Goal: Navigation & Orientation: Find specific page/section

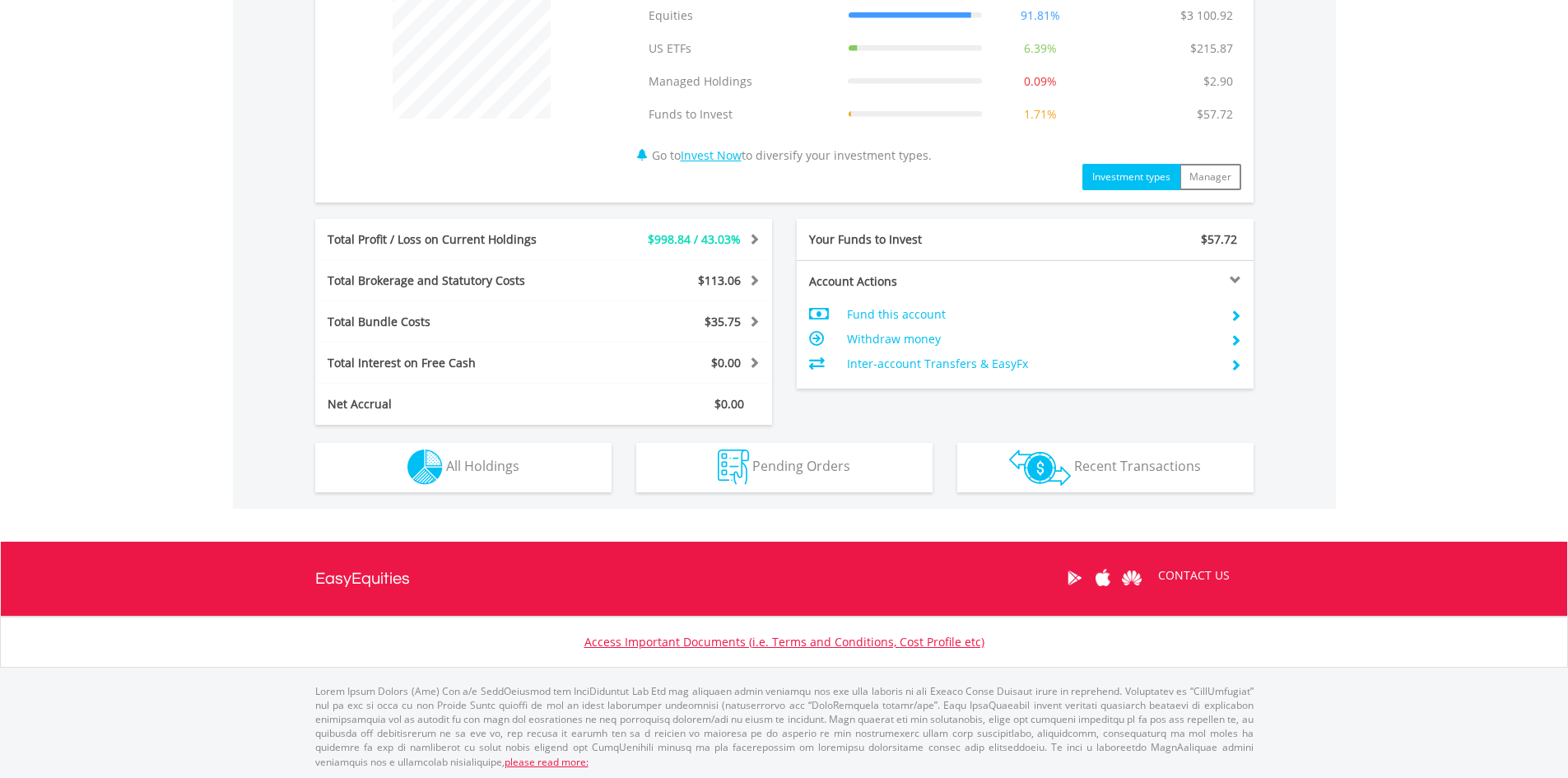
scroll to position [680, 0]
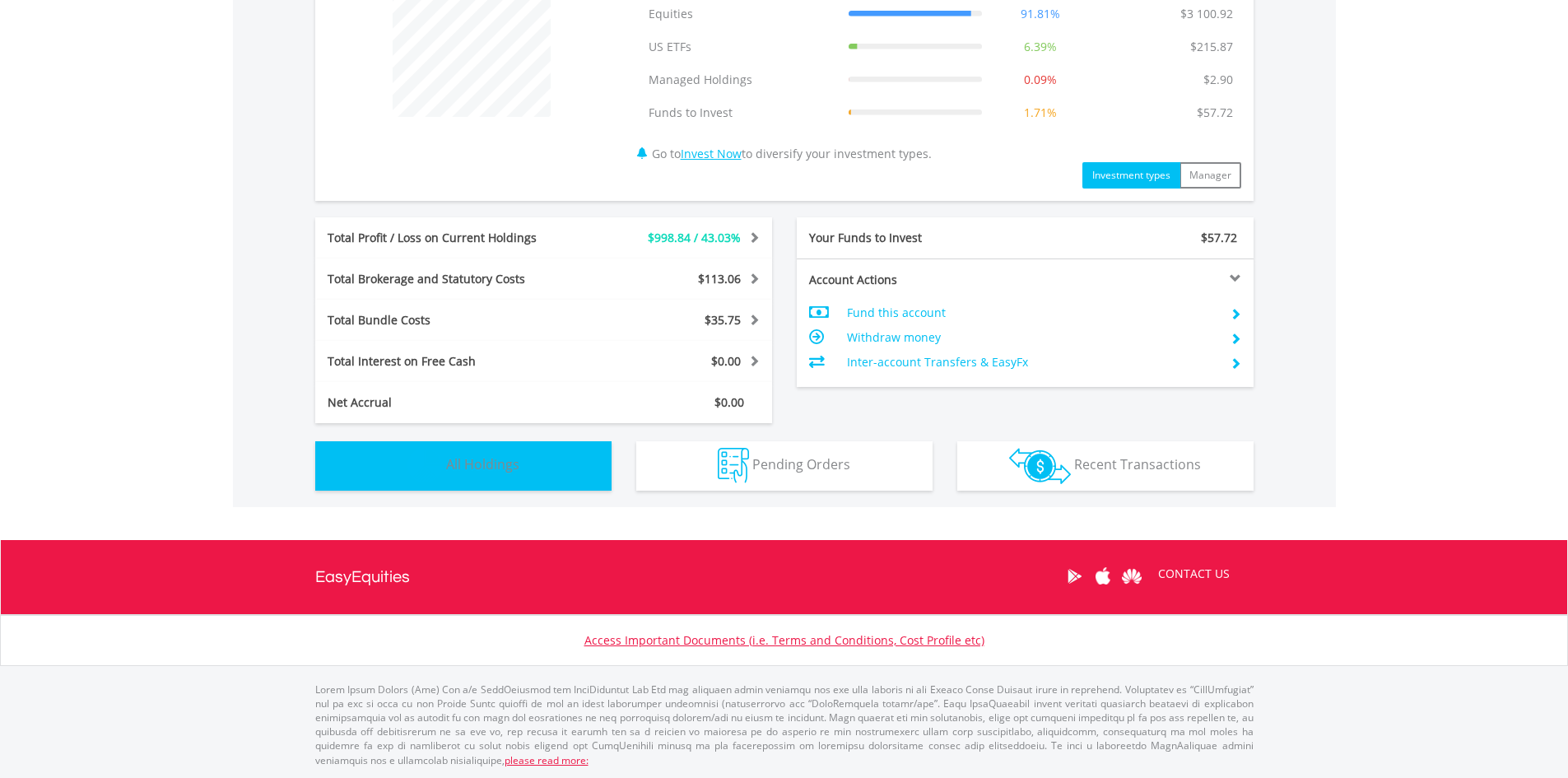
click at [435, 483] on button "Holdings All Holdings" at bounding box center [463, 466] width 296 height 49
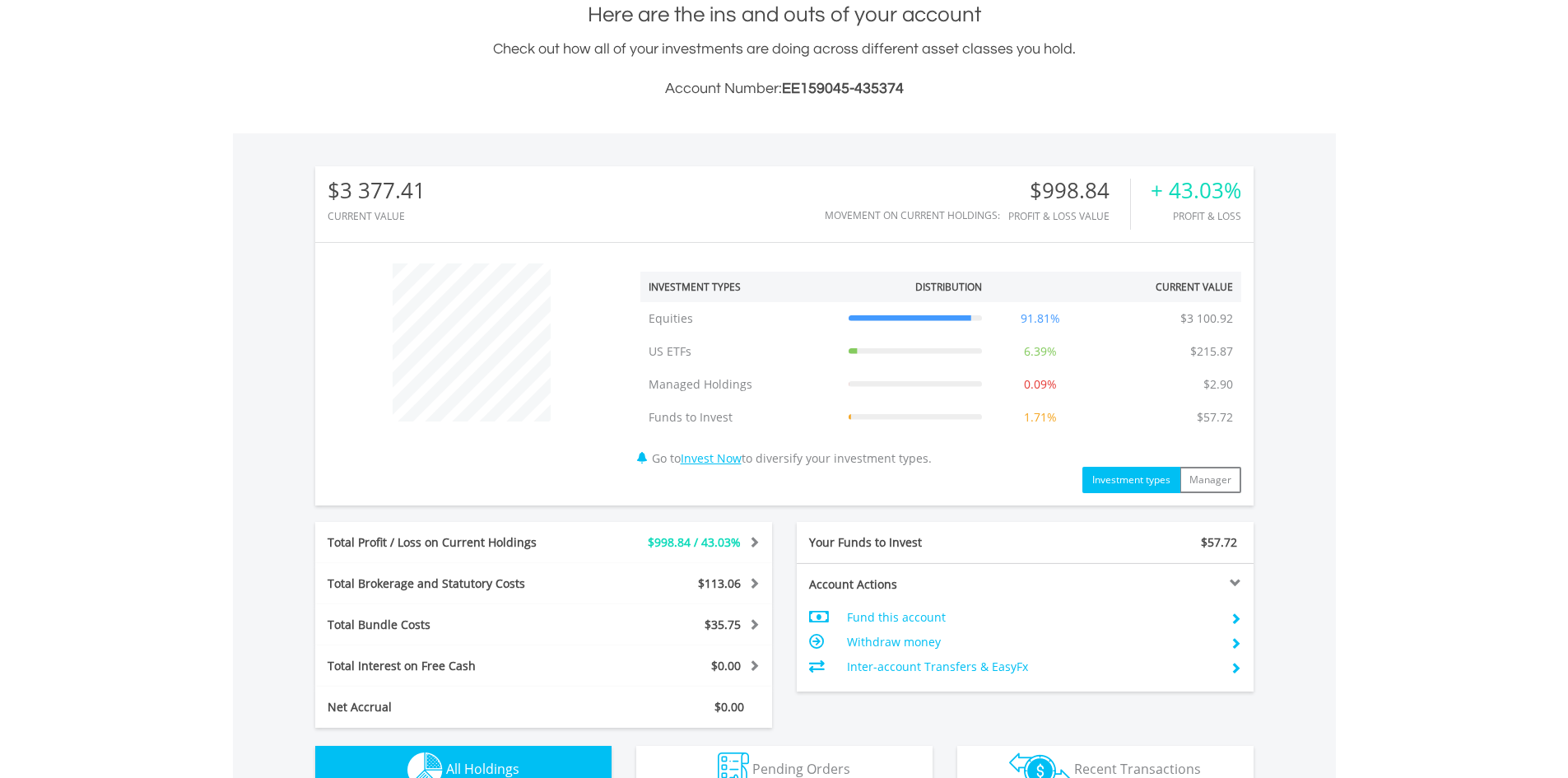
scroll to position [0, 0]
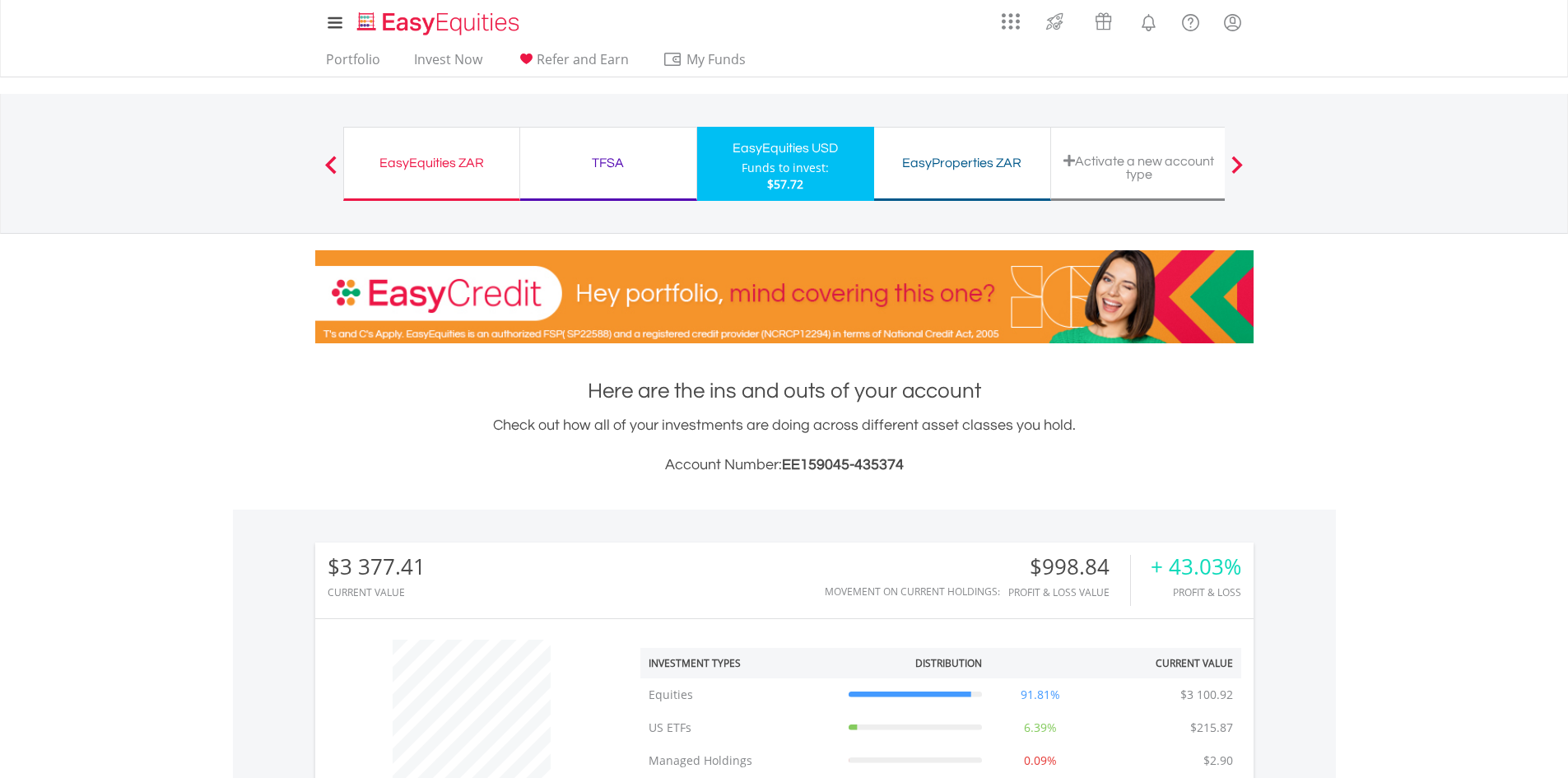
click at [457, 156] on div "EasyEquities ZAR" at bounding box center [431, 162] width 156 height 23
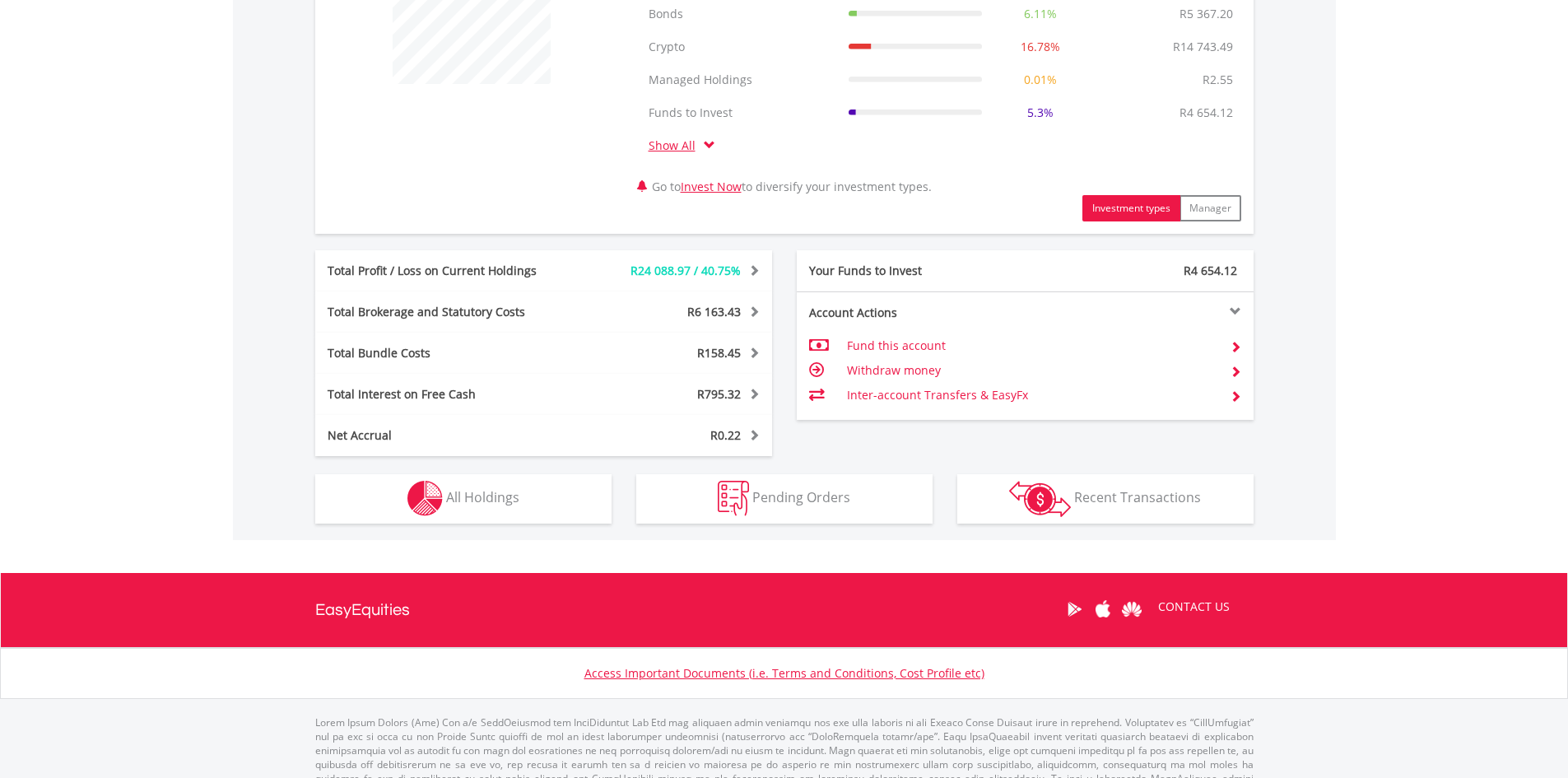
scroll to position [741, 0]
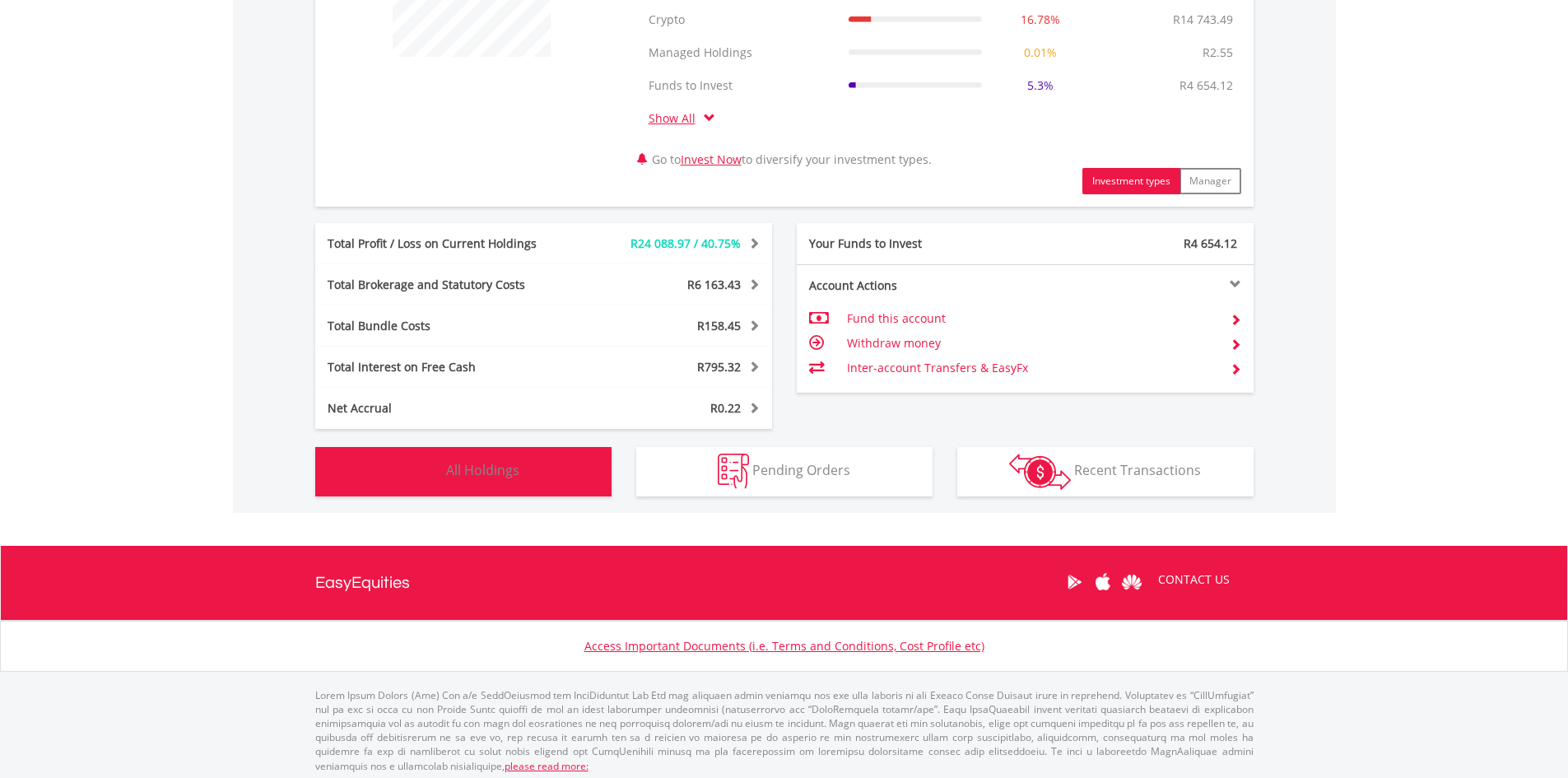
click at [464, 477] on span "All Holdings" at bounding box center [483, 470] width 73 height 18
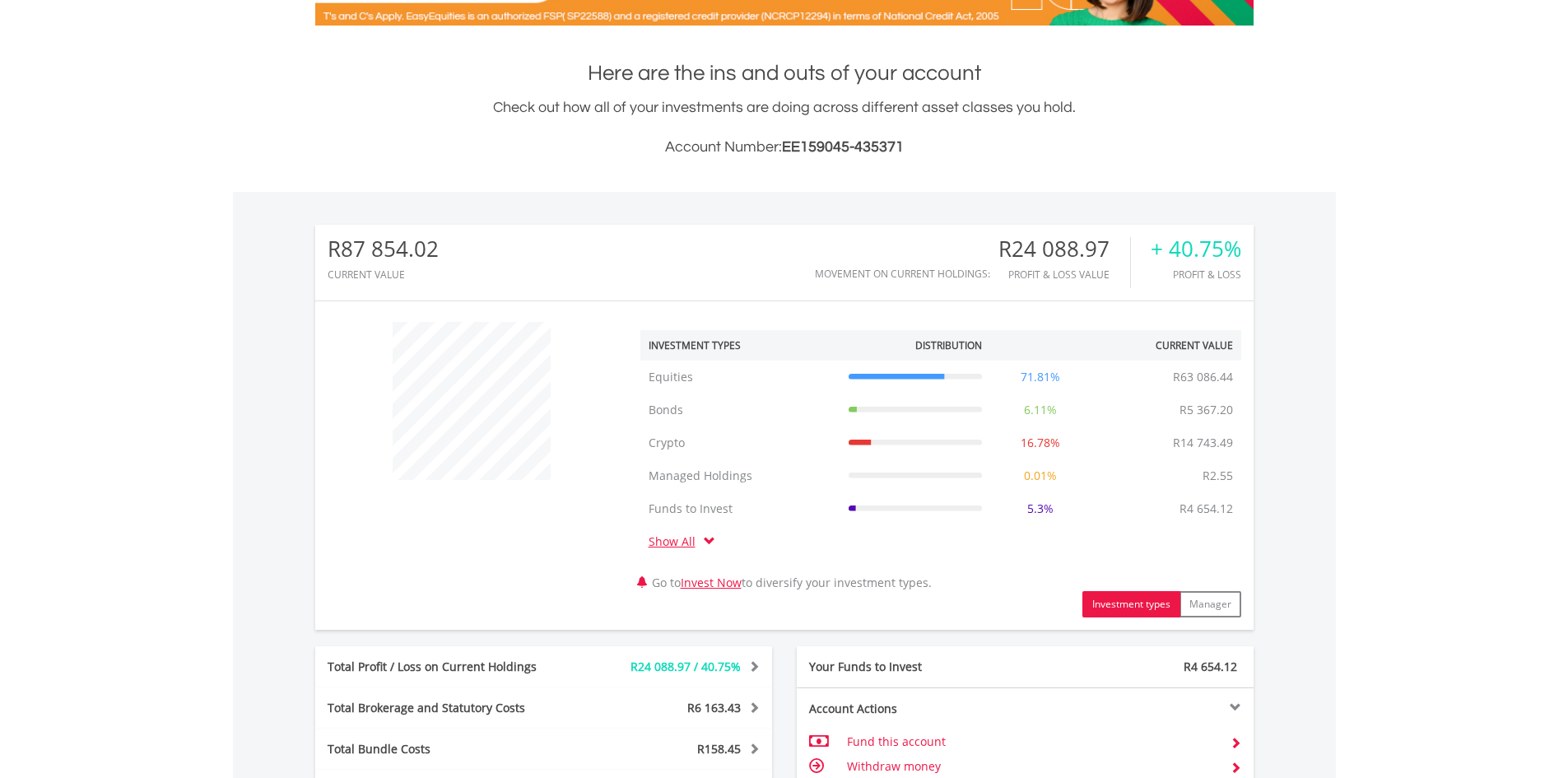
scroll to position [52, 0]
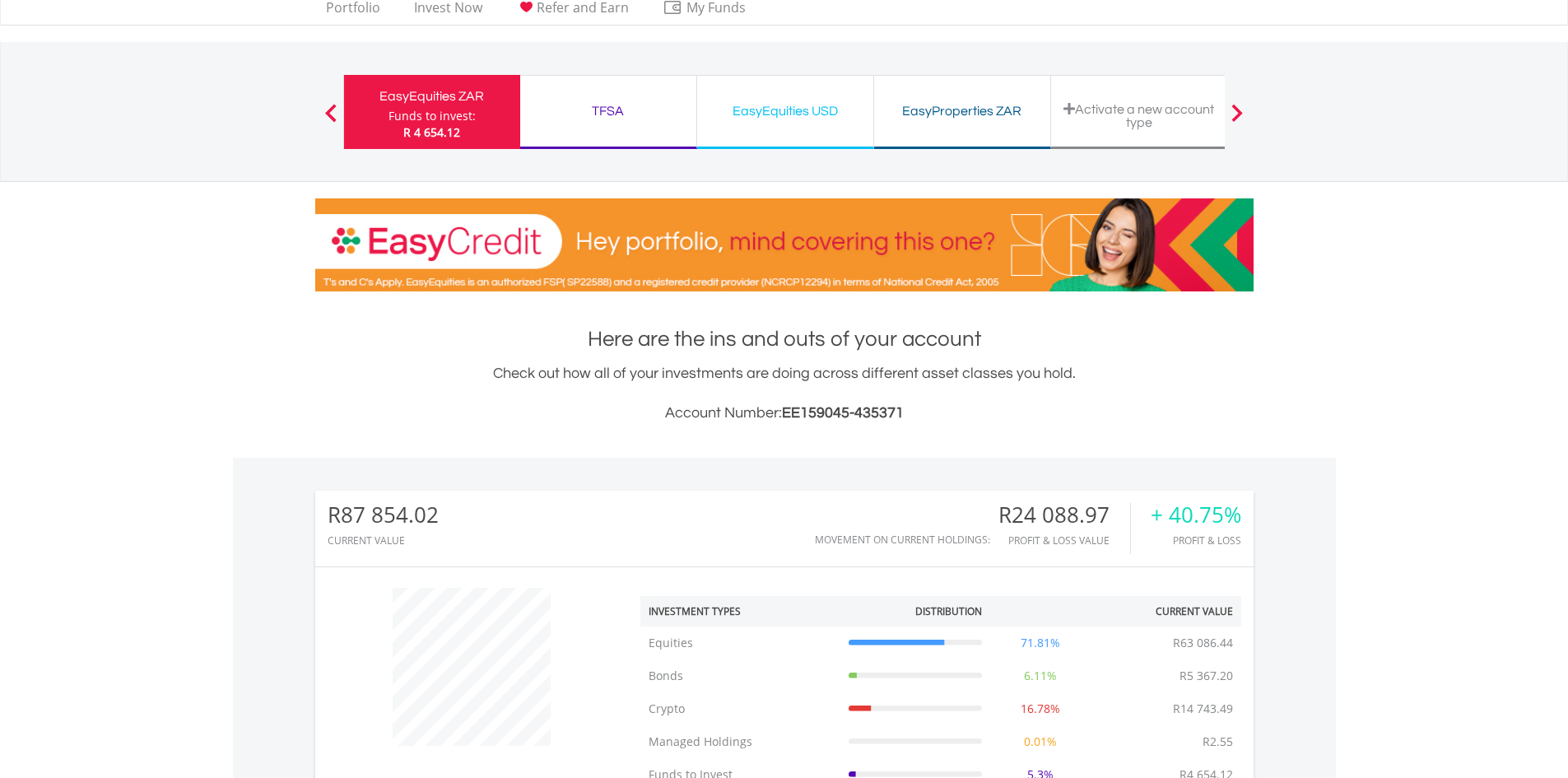
click at [604, 119] on div "TFSA" at bounding box center [607, 110] width 156 height 23
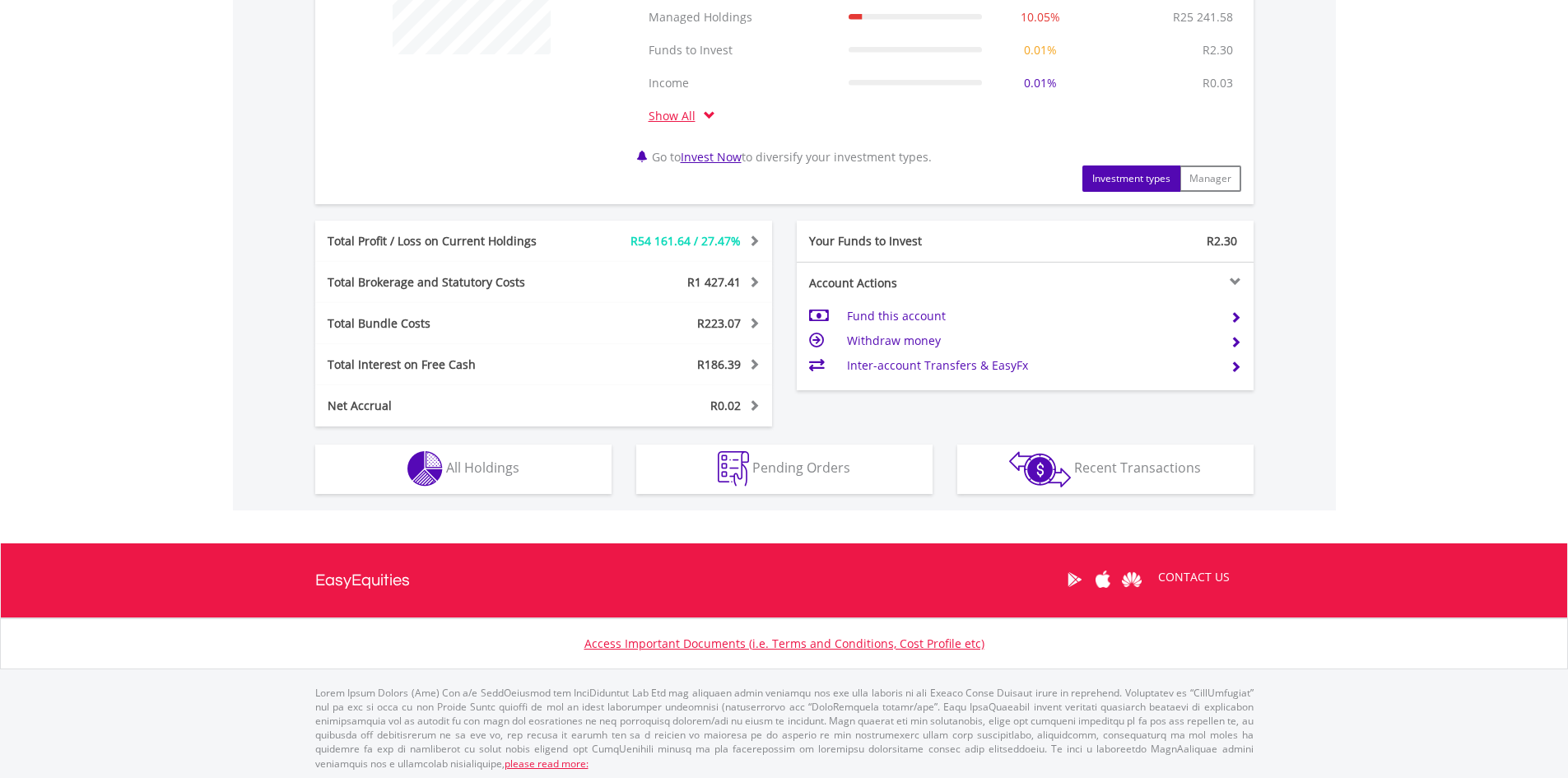
scroll to position [747, 0]
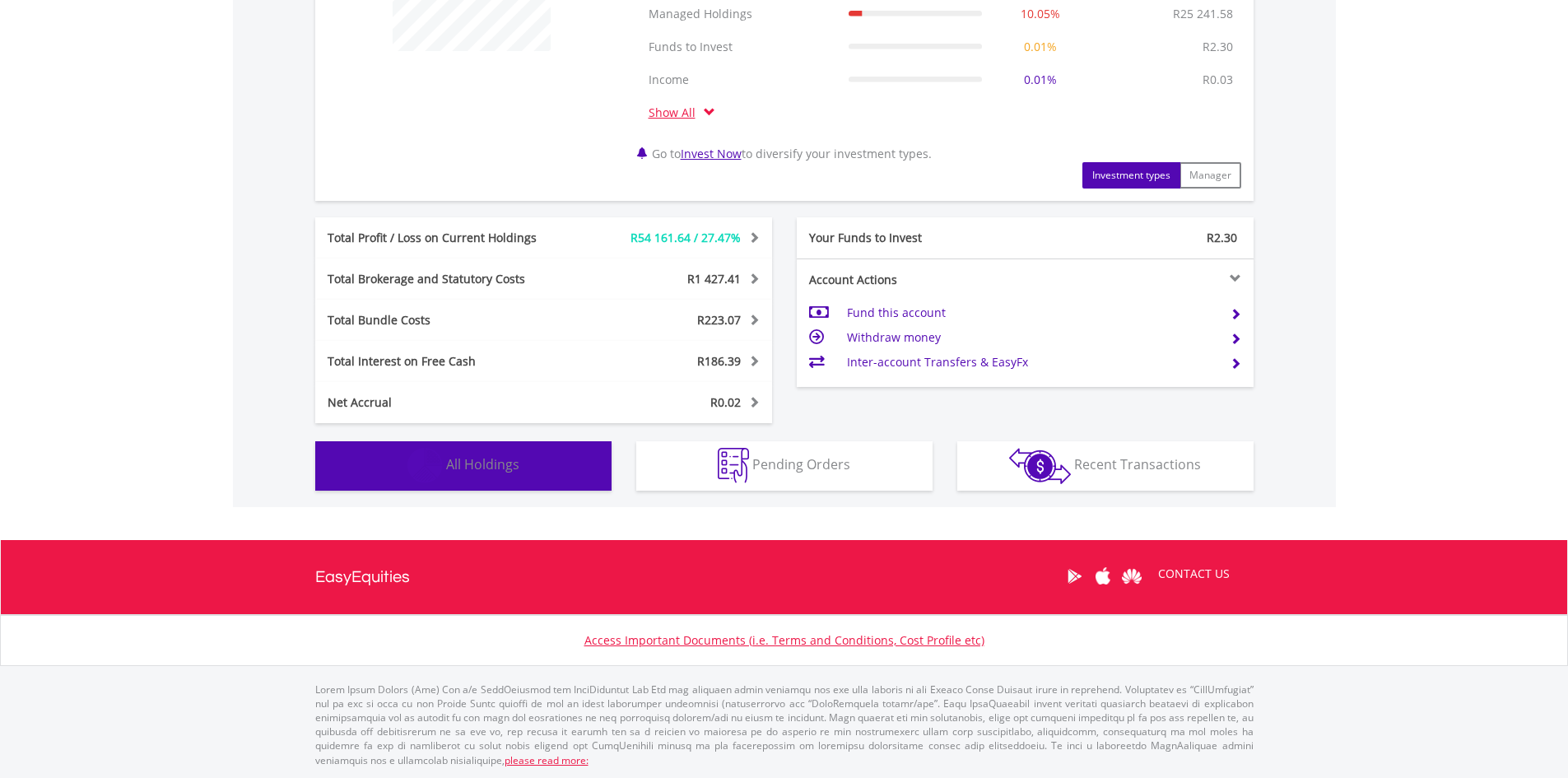
click at [478, 479] on button "Holdings All Holdings" at bounding box center [463, 466] width 296 height 49
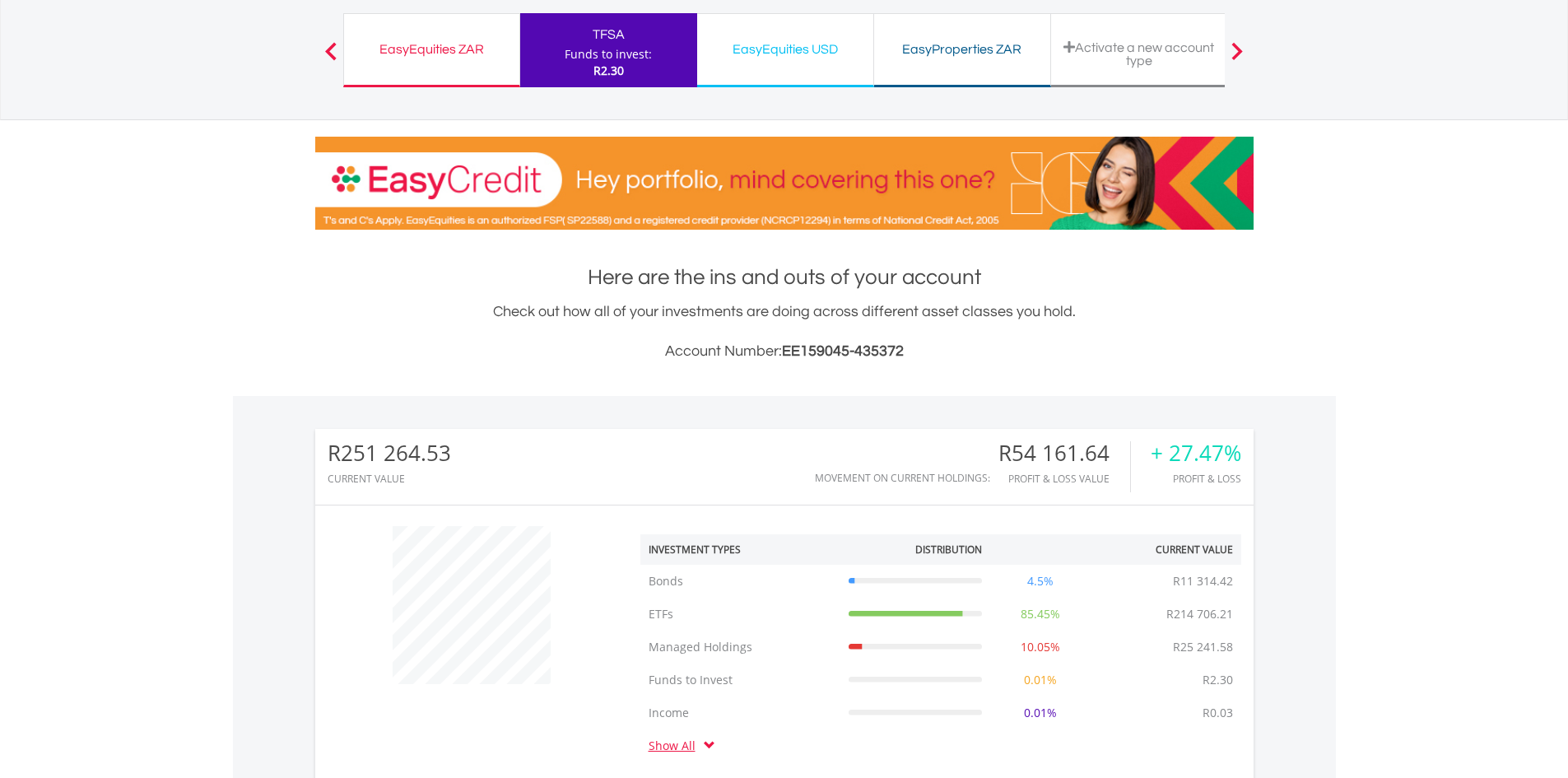
scroll to position [0, 0]
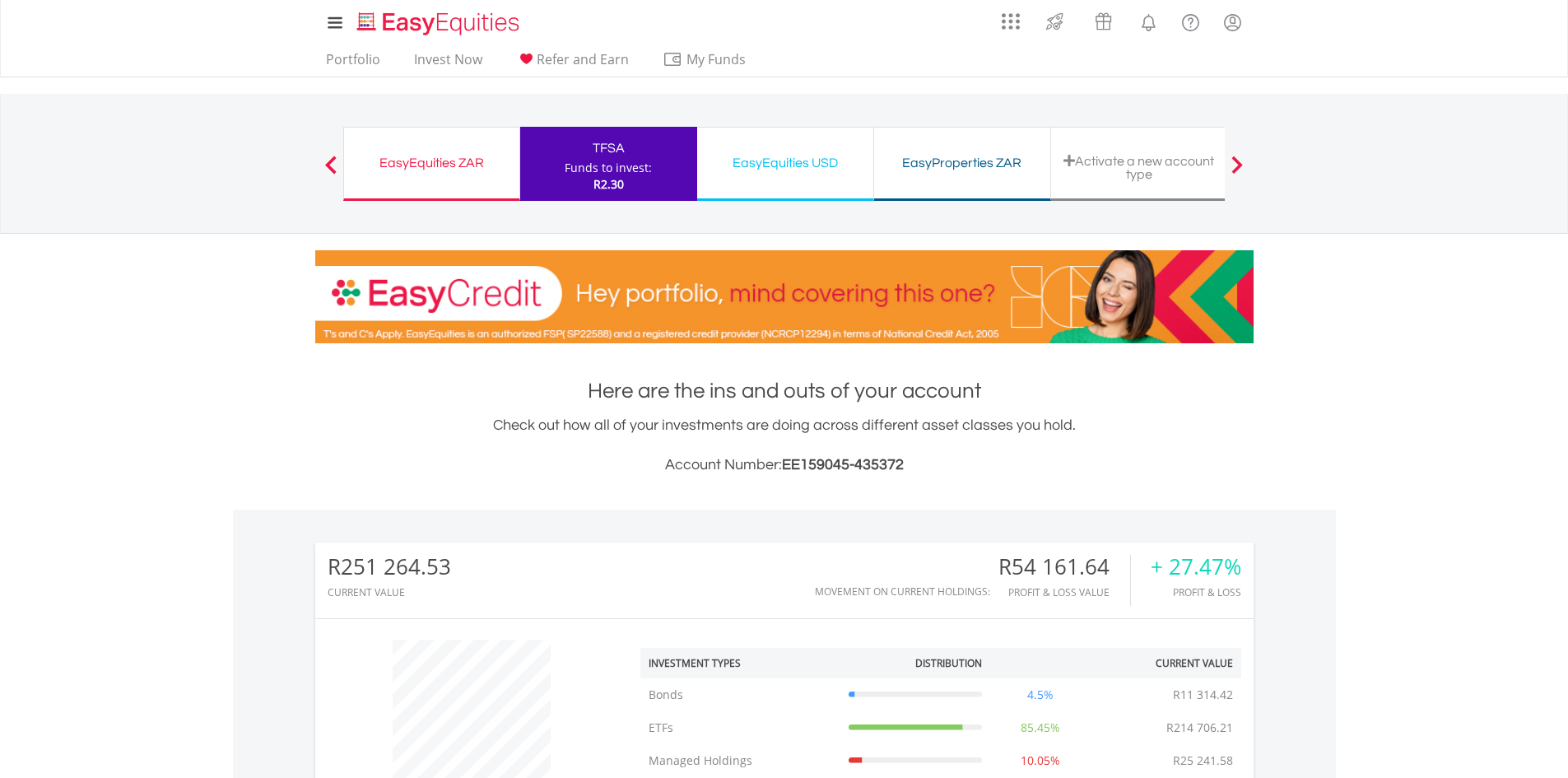
click at [429, 182] on div "EasyEquities ZAR Funds to invest: R2.30" at bounding box center [431, 163] width 177 height 74
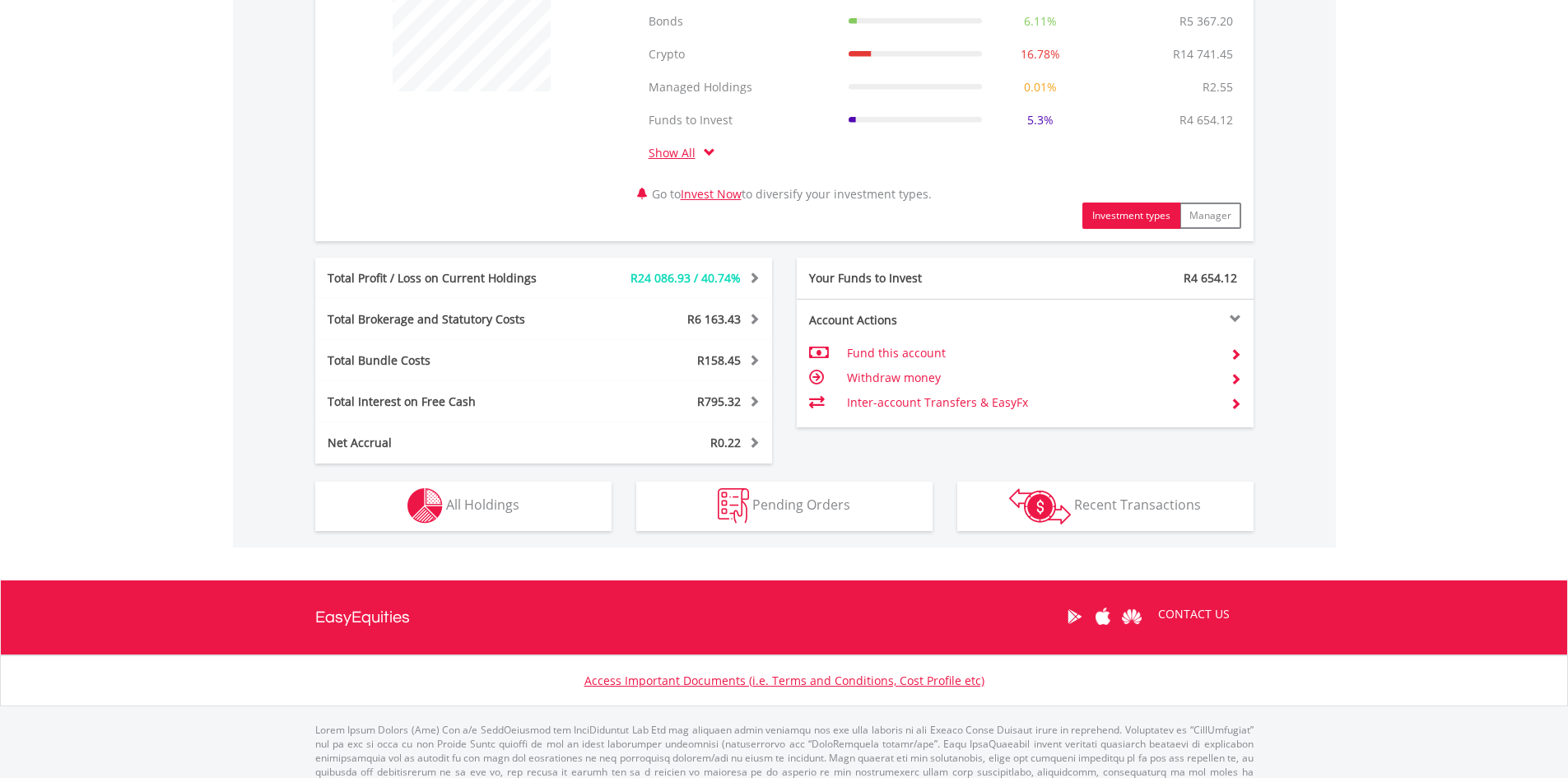
scroll to position [747, 0]
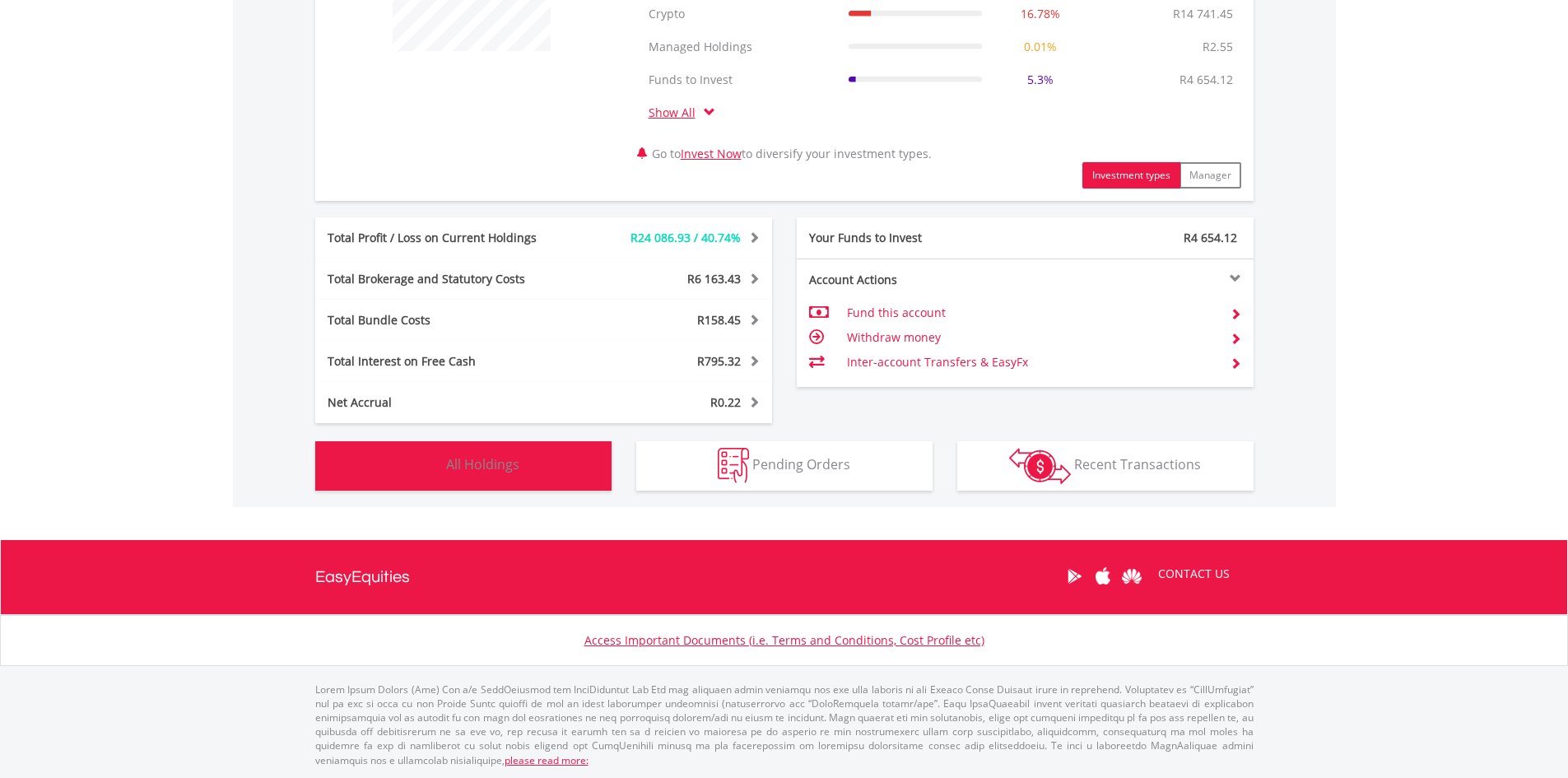
drag, startPoint x: 411, startPoint y: 456, endPoint x: 401, endPoint y: 459, distance: 10.4
click at [411, 457] on img "button" at bounding box center [425, 465] width 36 height 36
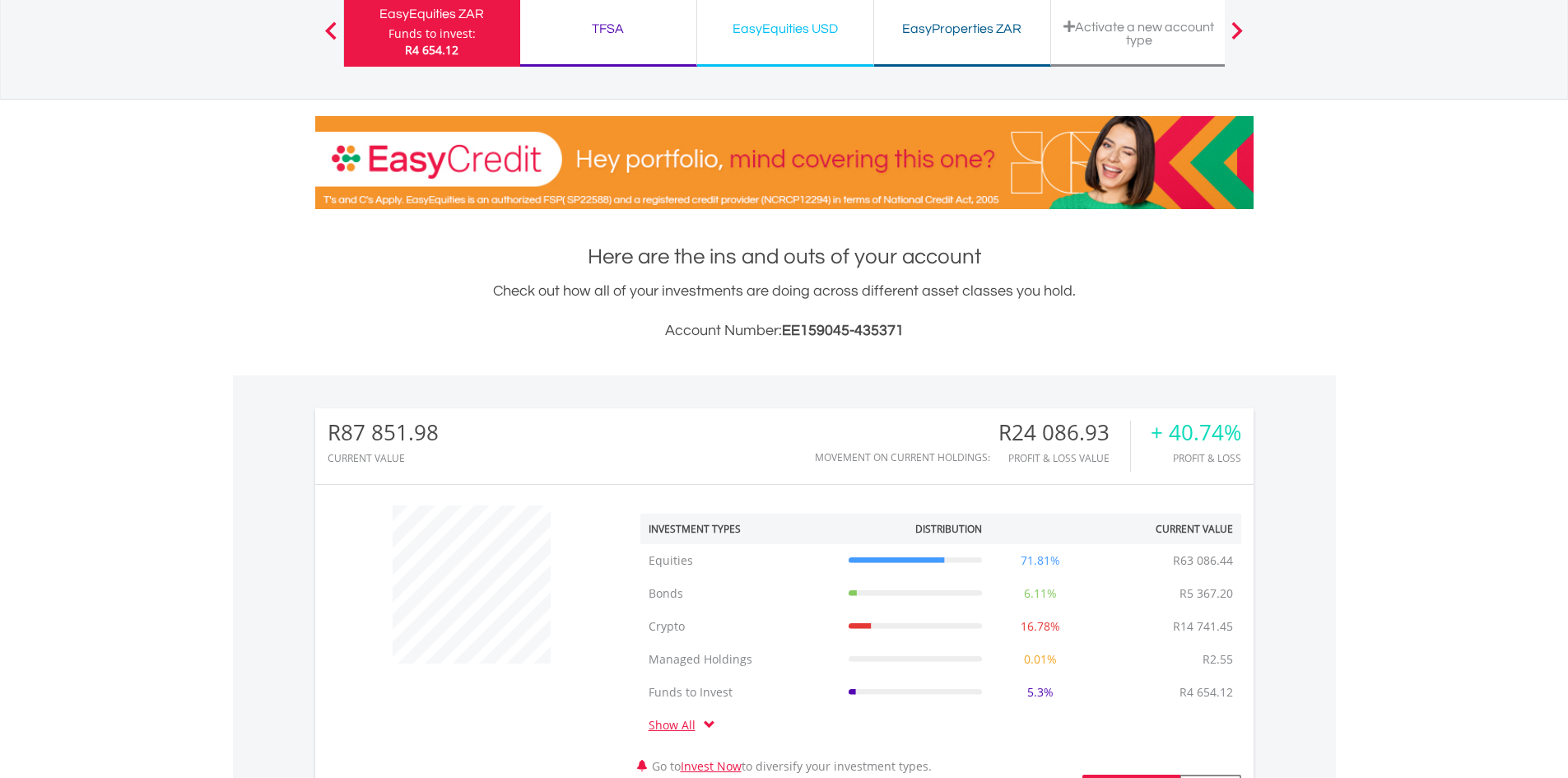
scroll to position [0, 0]
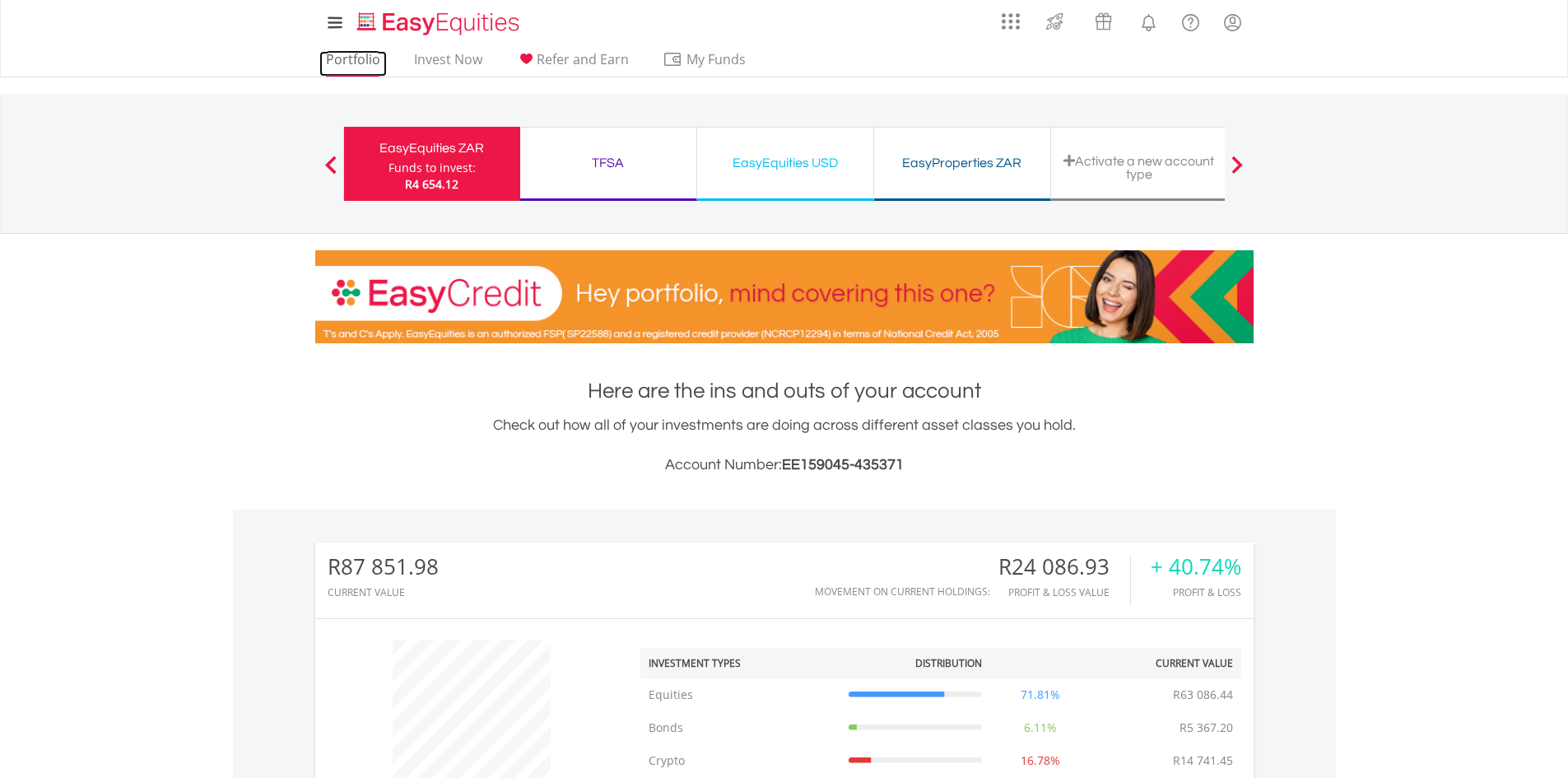
click at [330, 60] on link "Portfolio" at bounding box center [353, 64] width 67 height 26
